Goal: Obtain resource: Obtain resource

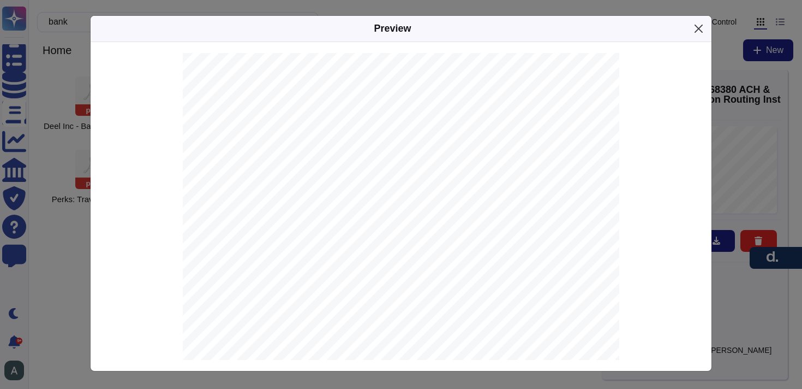
scroll to position [81, 0]
click at [700, 28] on button "Close" at bounding box center [698, 28] width 17 height 17
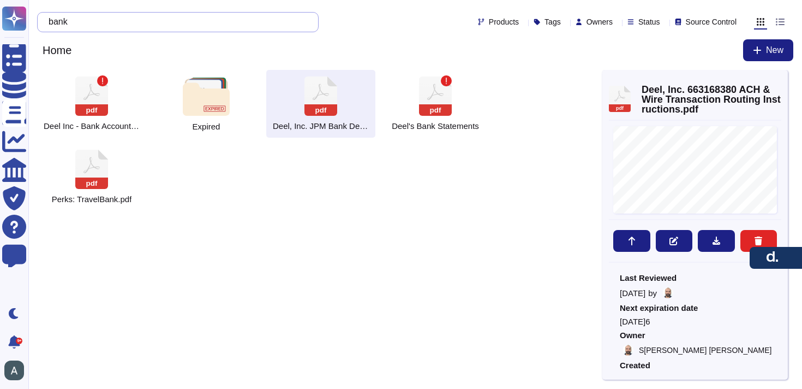
click at [124, 14] on input "bank" at bounding box center [175, 22] width 264 height 19
click at [123, 16] on input "bank" at bounding box center [175, 22] width 264 height 19
click at [96, 13] on input "bank" at bounding box center [175, 22] width 264 height 19
click at [92, 18] on input "bank" at bounding box center [175, 22] width 264 height 19
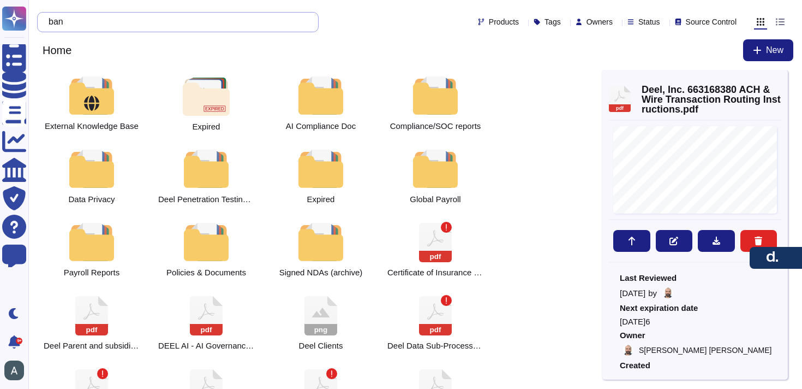
type input "b"
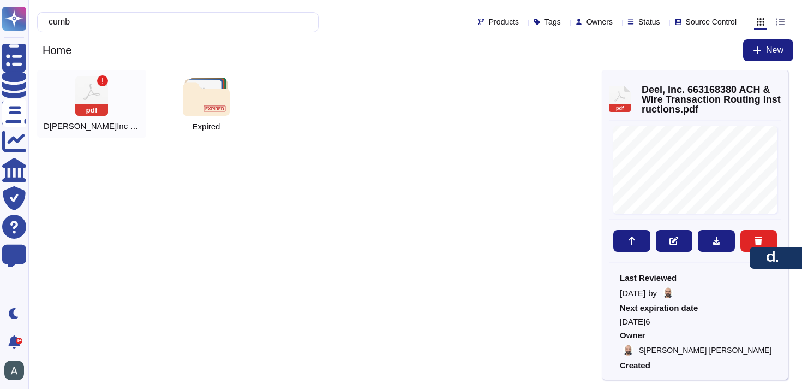
click at [94, 122] on span "D[PERSON_NAME]Inc Certificate of Incumbency" at bounding box center [92, 126] width 96 height 10
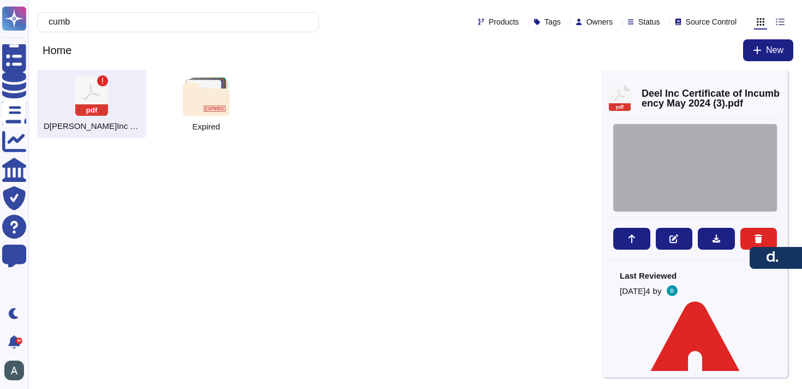
click at [706, 185] on div at bounding box center [695, 167] width 164 height 87
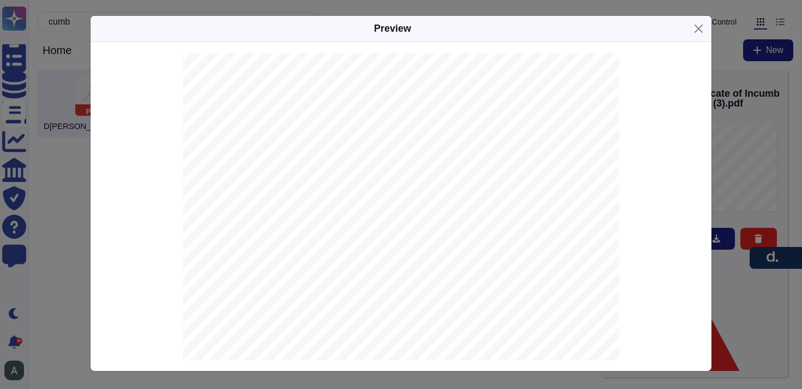
scroll to position [1387, 0]
click at [696, 37] on button "Close" at bounding box center [698, 28] width 17 height 17
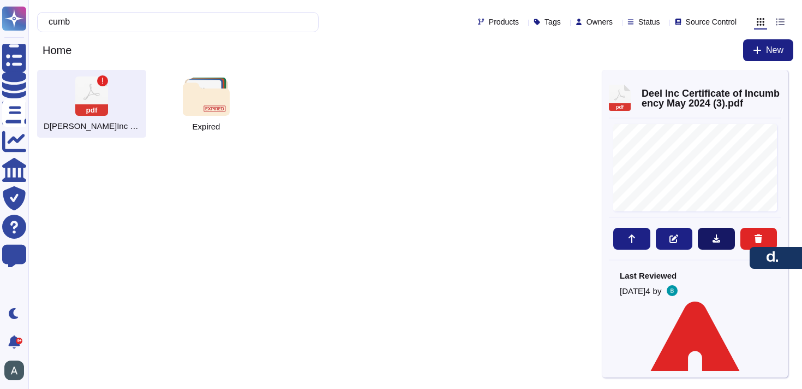
click at [714, 246] on button at bounding box center [716, 239] width 37 height 22
click at [125, 26] on input "cumb" at bounding box center [175, 22] width 264 height 19
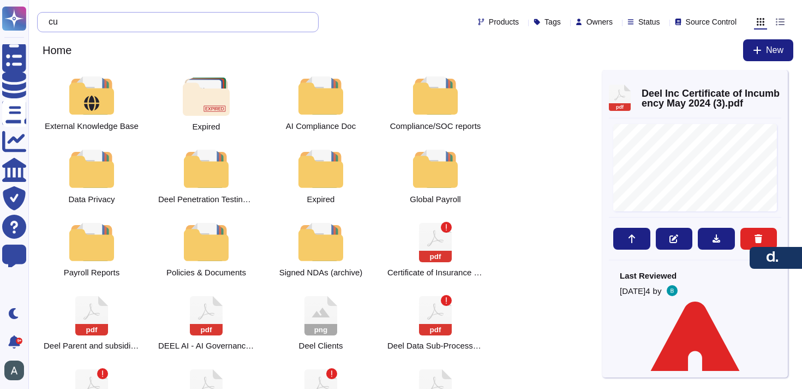
type input "c"
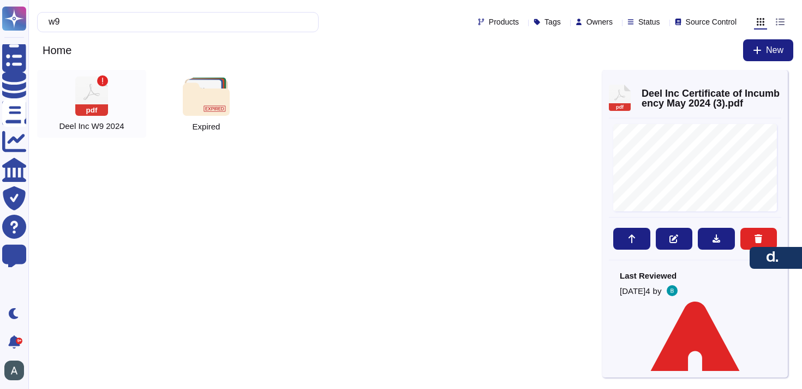
type input "w9"
click at [98, 76] on rect at bounding box center [117, 69] width 39 height 33
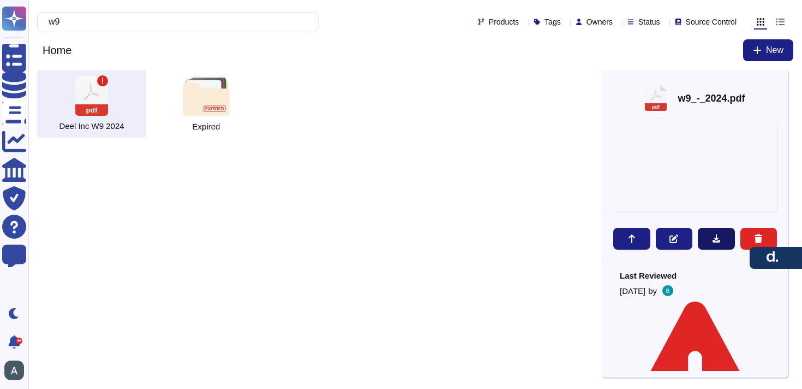
click at [715, 240] on icon at bounding box center [716, 238] width 9 height 9
